Goal: Task Accomplishment & Management: Manage account settings

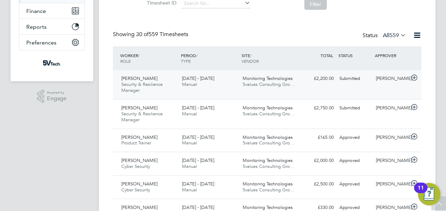
click at [199, 81] on div "25 - 31 Aug 2025 Manual" at bounding box center [209, 82] width 61 height 18
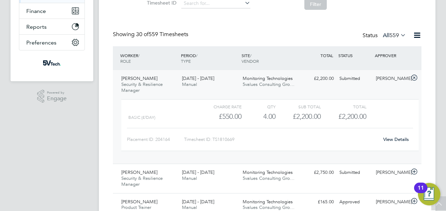
click at [405, 139] on link "View Details" at bounding box center [397, 140] width 26 height 6
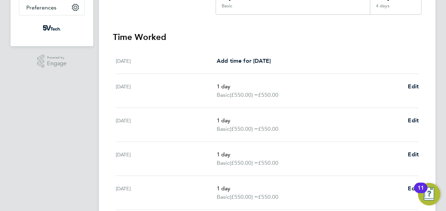
scroll to position [246, 0]
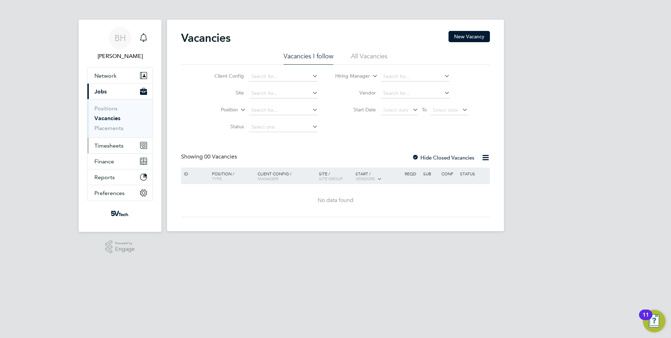
click at [127, 143] on button "Timesheets" at bounding box center [119, 145] width 65 height 15
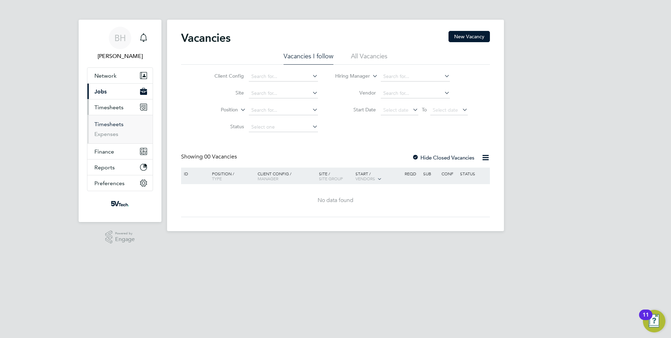
click at [117, 124] on link "Timesheets" at bounding box center [108, 124] width 29 height 7
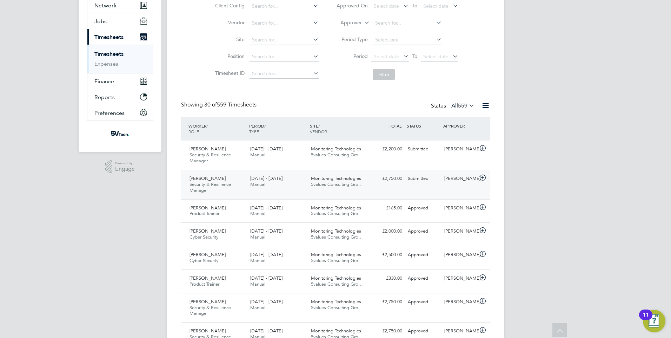
click at [270, 188] on div "18 - 24 Aug 2025 Manual" at bounding box center [277, 182] width 61 height 18
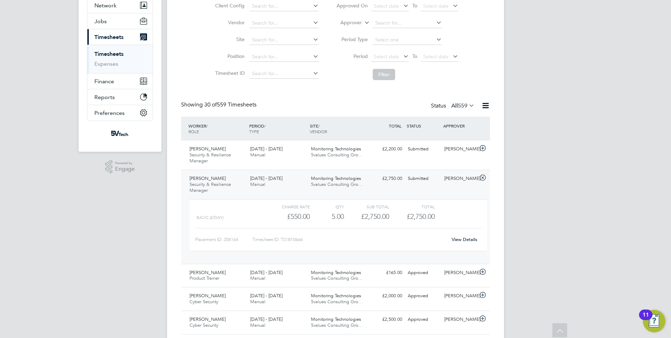
click at [472, 240] on link "View Details" at bounding box center [465, 239] width 26 height 6
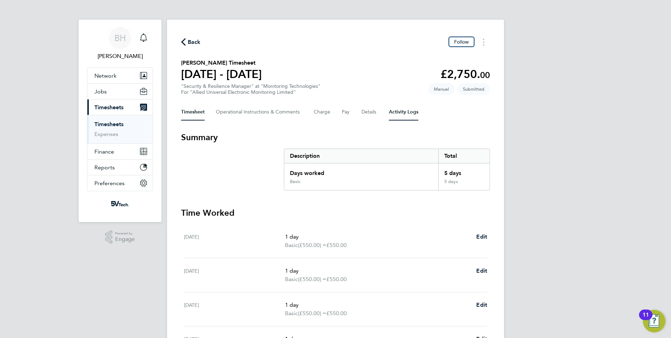
click at [398, 110] on Logs-tab "Activity Logs" at bounding box center [403, 112] width 29 height 17
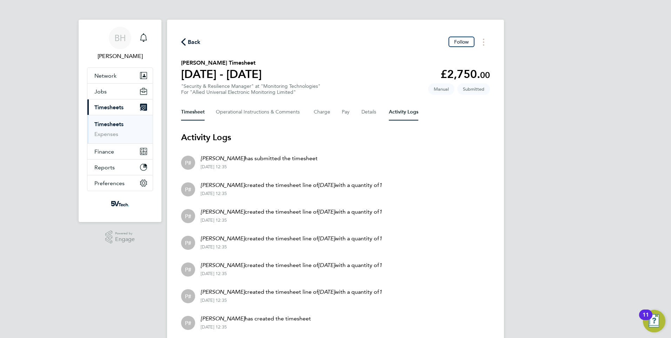
click at [183, 107] on button "Timesheet" at bounding box center [193, 112] width 24 height 17
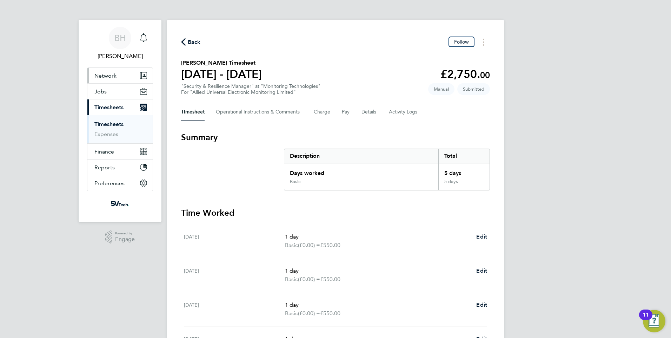
click at [113, 79] on button "Network" at bounding box center [119, 75] width 65 height 15
click at [104, 153] on span "Finance" at bounding box center [104, 151] width 20 height 7
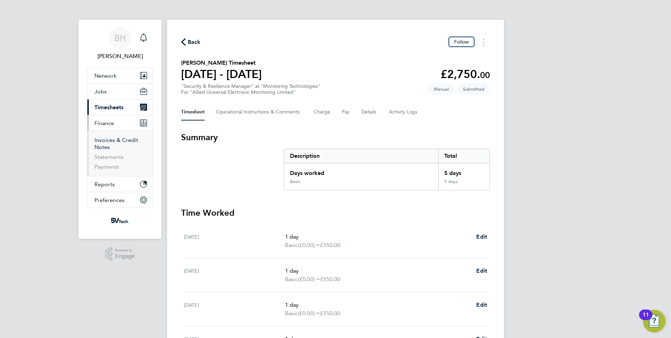
click at [111, 143] on link "Invoices & Credit Notes" at bounding box center [116, 144] width 44 height 14
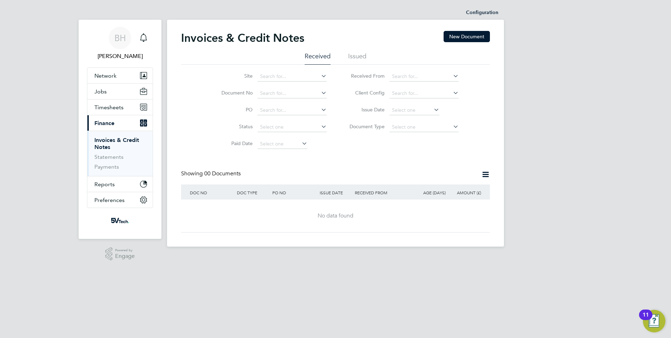
click at [354, 60] on li "Issued" at bounding box center [357, 58] width 18 height 13
